Goal: Information Seeking & Learning: Understand process/instructions

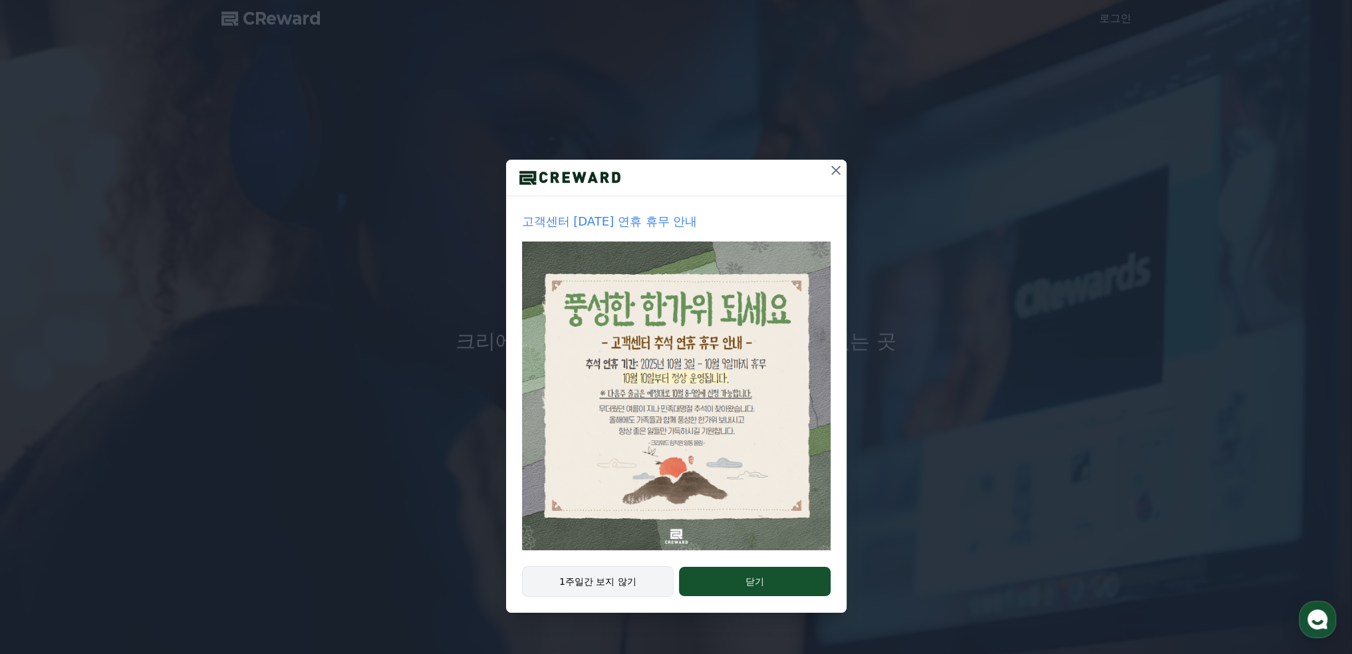
click at [630, 591] on button "1주일간 보지 않기" at bounding box center [598, 581] width 152 height 31
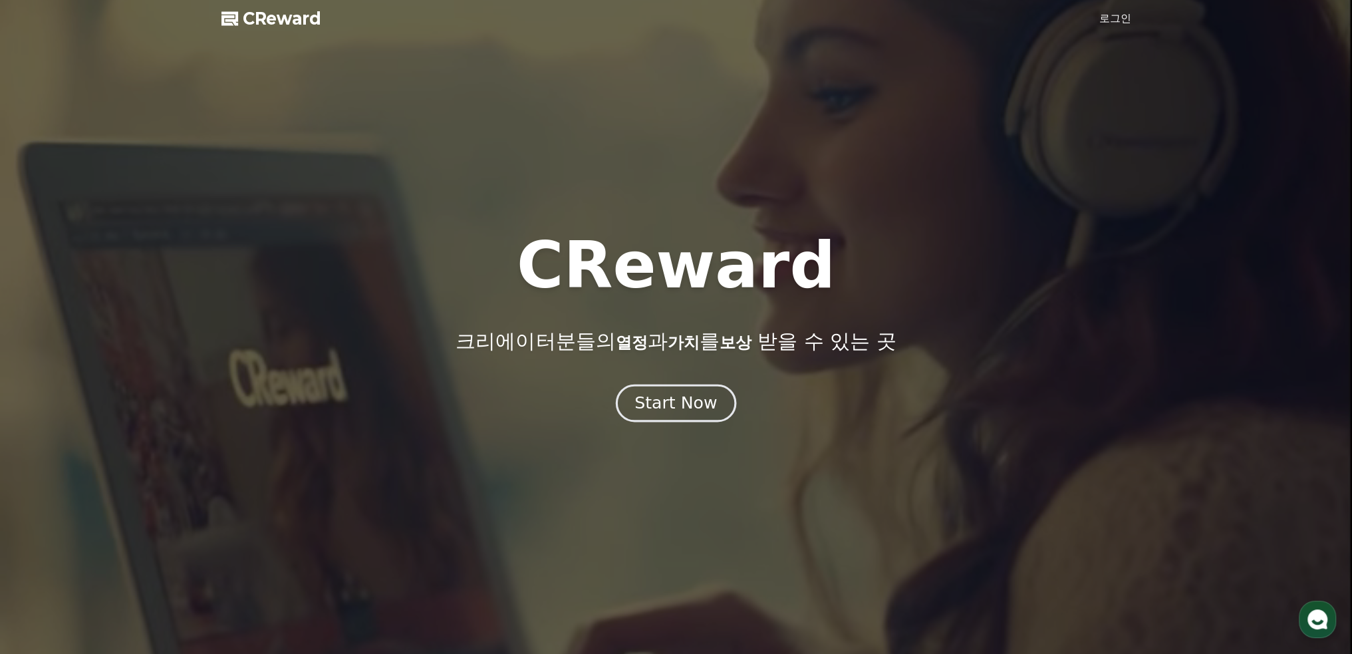
click at [686, 406] on div "Start Now" at bounding box center [675, 403] width 82 height 23
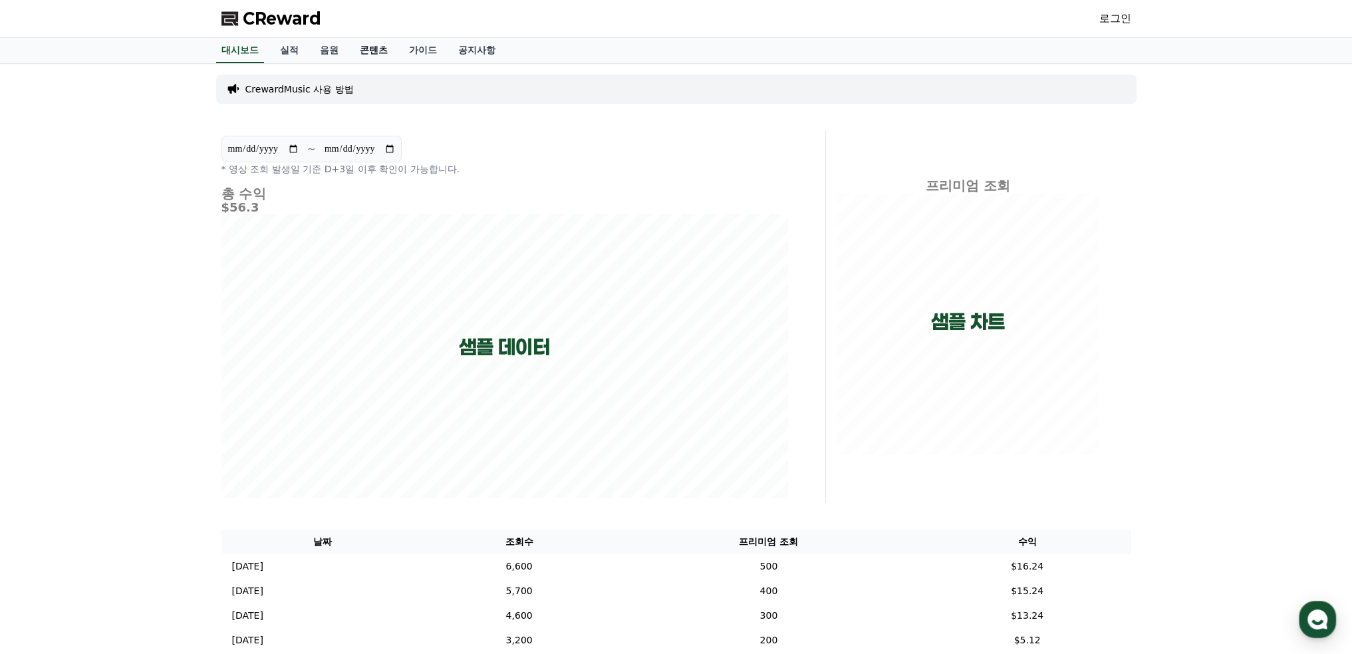
click at [385, 45] on link "콘텐츠" at bounding box center [373, 50] width 49 height 25
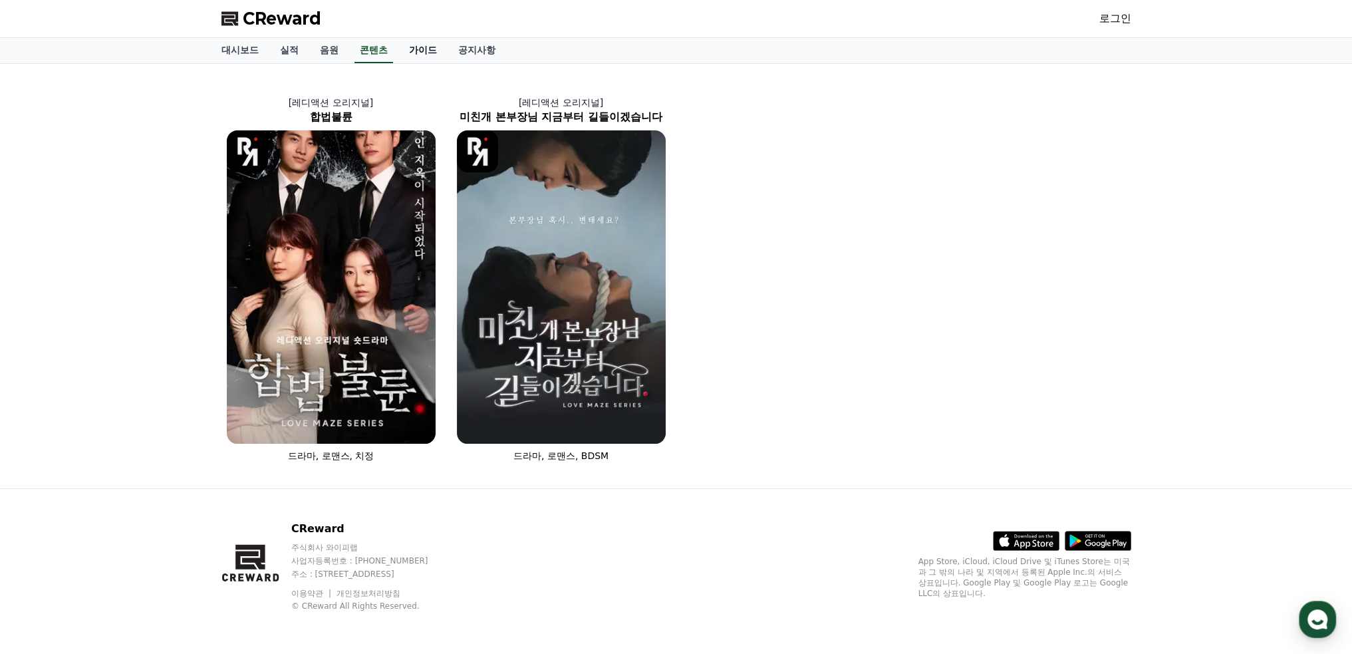
click at [425, 50] on link "가이드" at bounding box center [422, 50] width 49 height 25
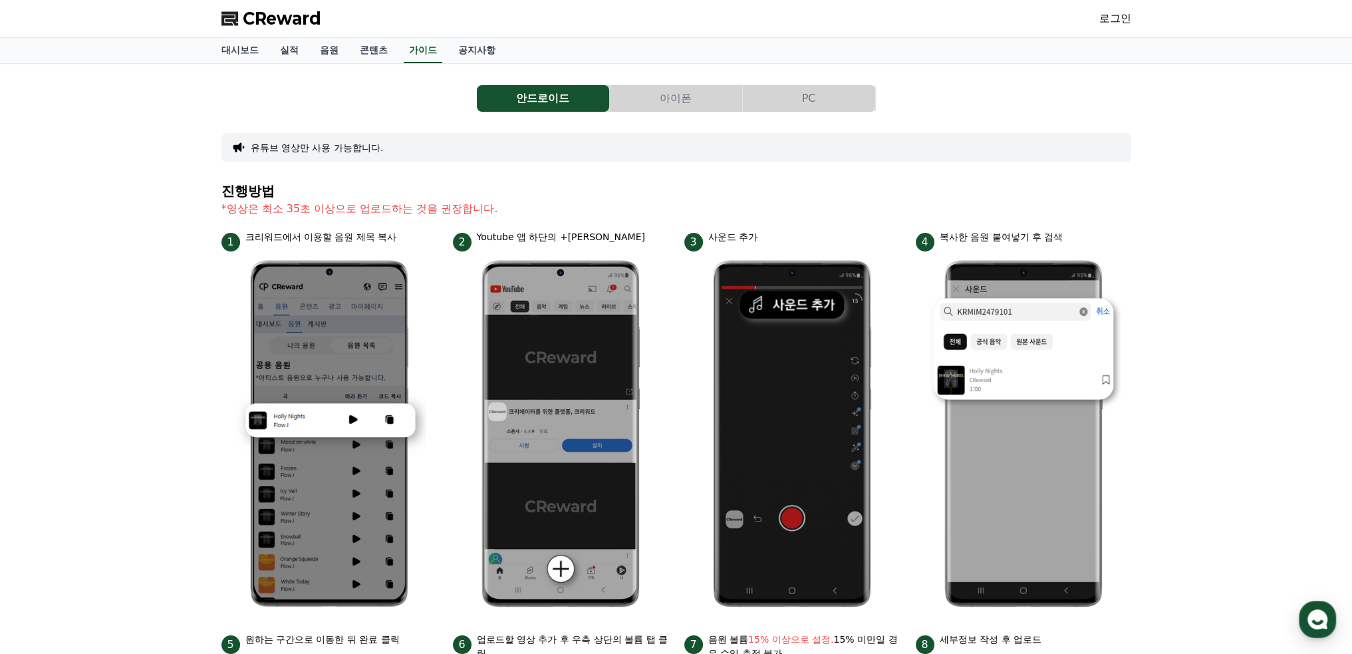
click at [853, 104] on button "PC" at bounding box center [809, 98] width 132 height 27
